Goal: Task Accomplishment & Management: Manage account settings

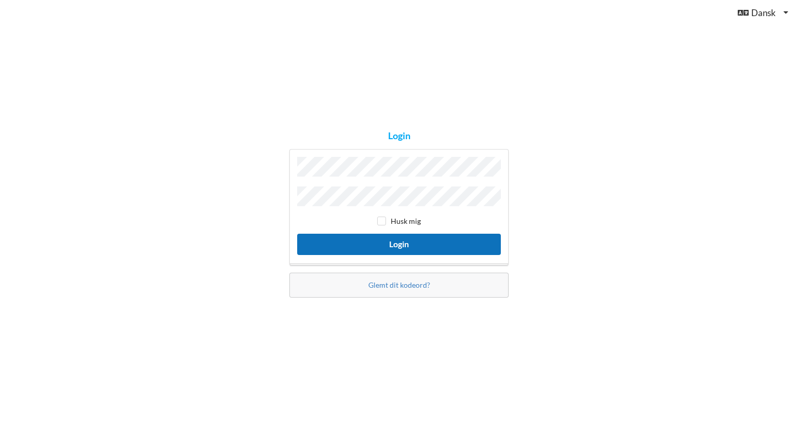
click at [397, 241] on button "Login" at bounding box center [399, 244] width 204 height 21
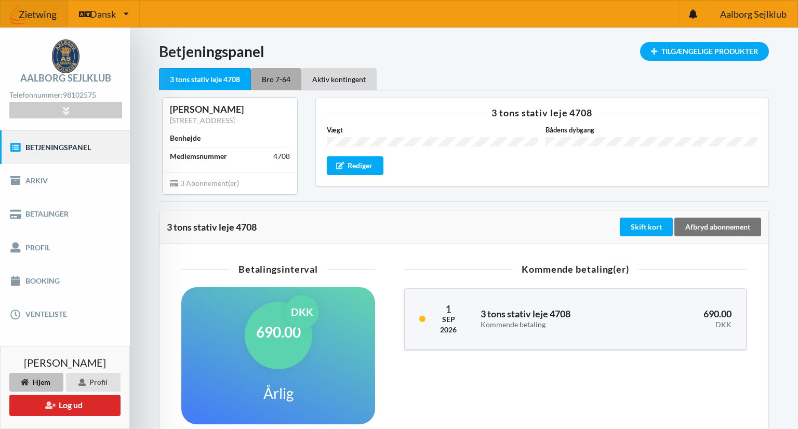
click at [283, 84] on div "Bro 7-64" at bounding box center [276, 79] width 50 height 22
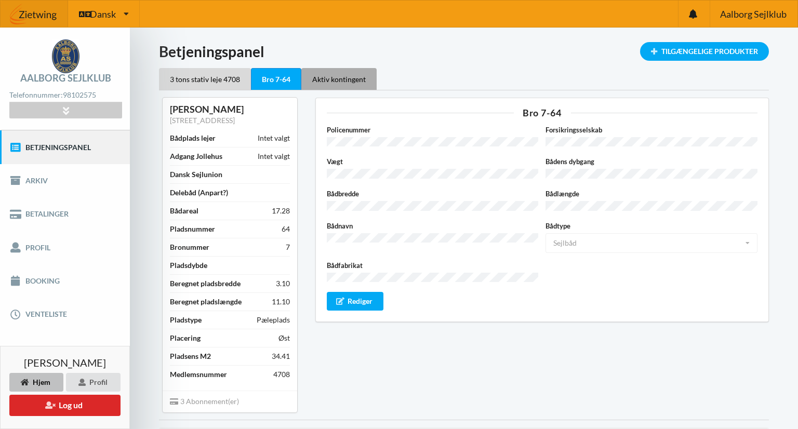
click at [341, 76] on div "Aktiv kontingent" at bounding box center [338, 79] width 75 height 22
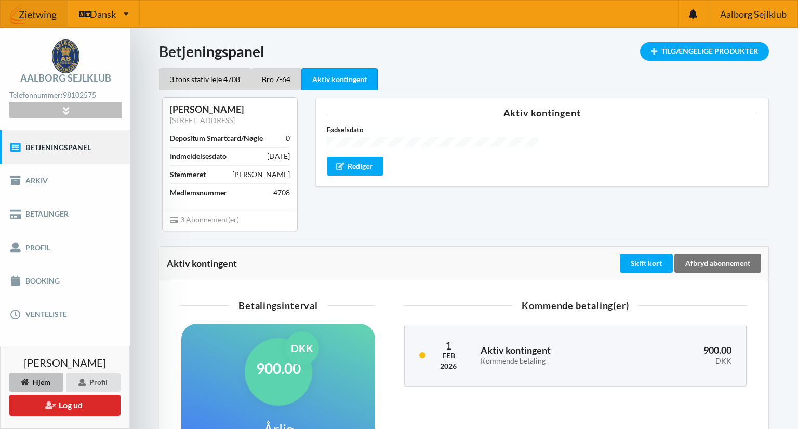
click at [65, 109] on icon at bounding box center [66, 110] width 12 height 9
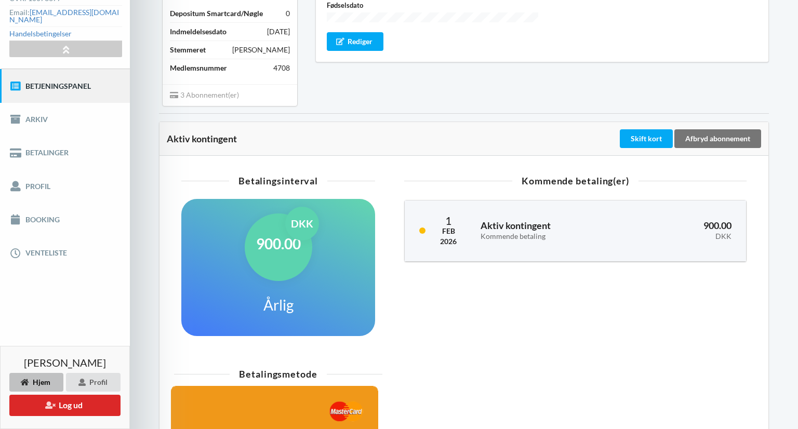
scroll to position [123, 0]
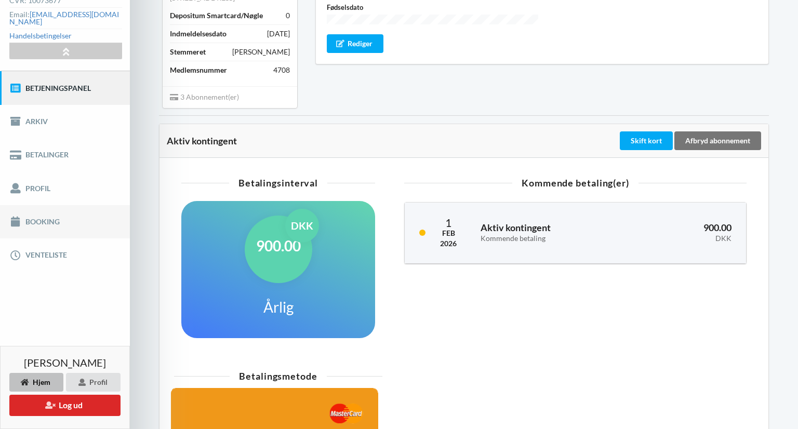
click at [38, 218] on link "Booking" at bounding box center [65, 221] width 130 height 33
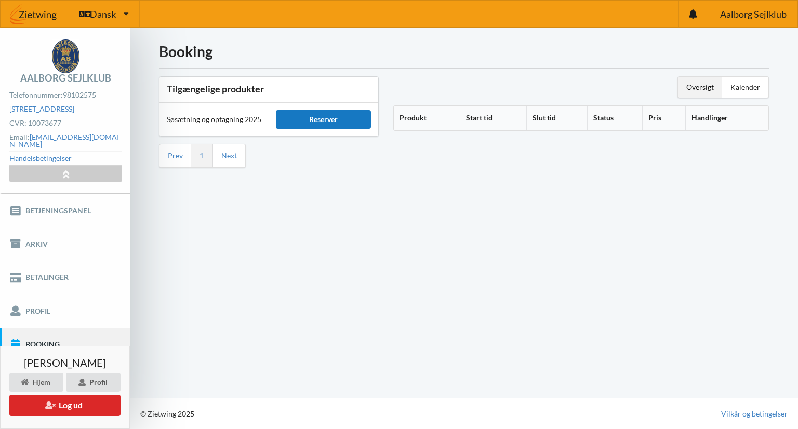
click at [335, 124] on div "Reserver" at bounding box center [323, 119] width 95 height 19
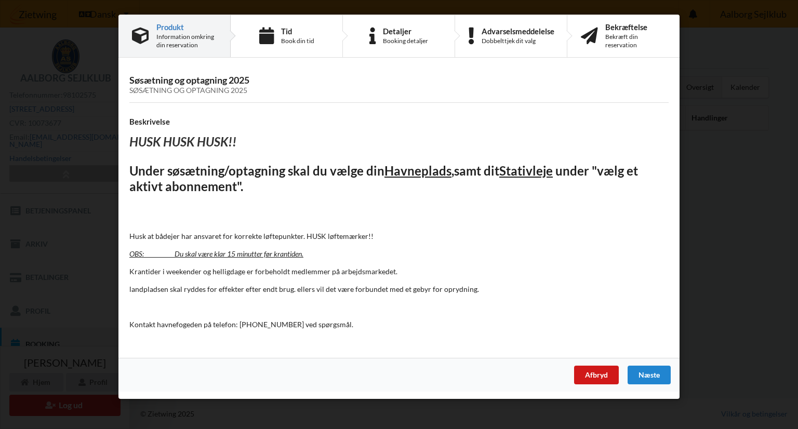
click at [600, 369] on div "Afbryd" at bounding box center [596, 375] width 45 height 19
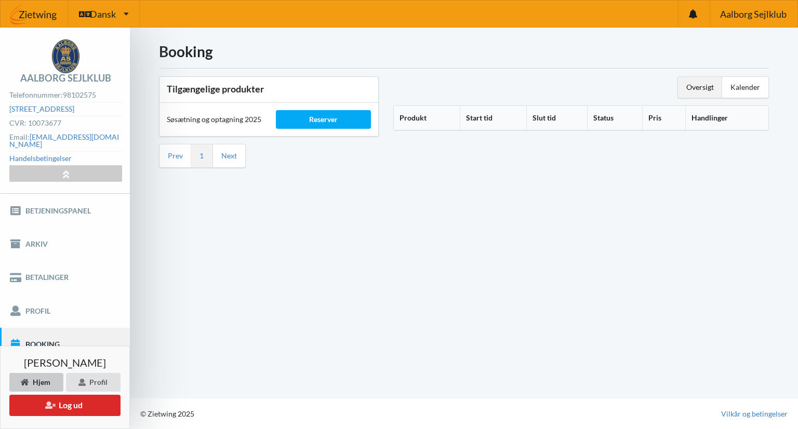
click at [44, 383] on div "Hjem" at bounding box center [36, 382] width 54 height 19
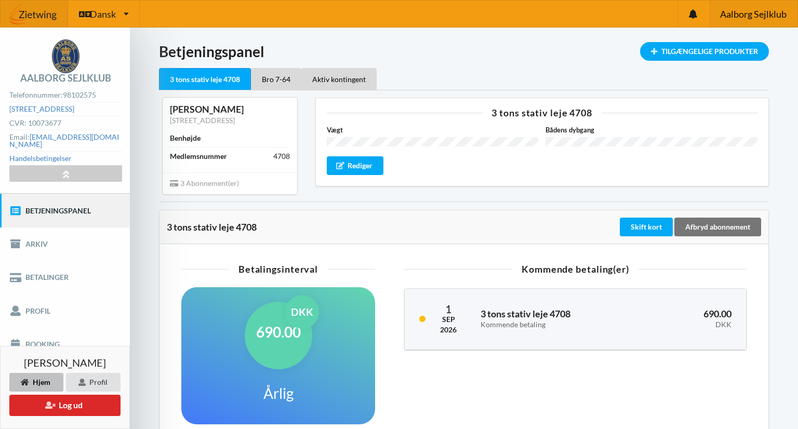
click at [756, 12] on span "Aalborg Sejlklub" at bounding box center [753, 13] width 66 height 9
click at [58, 402] on button "Log ud" at bounding box center [64, 405] width 111 height 21
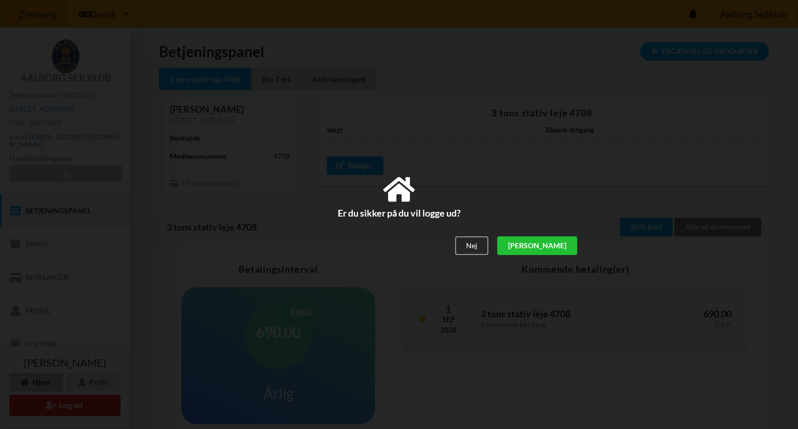
click at [571, 249] on div "[PERSON_NAME]" at bounding box center [537, 246] width 80 height 19
